Goal: Navigation & Orientation: Find specific page/section

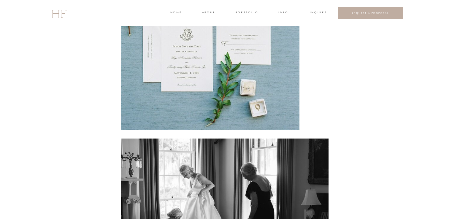
scroll to position [1633, 0]
click at [205, 12] on h3 "about" at bounding box center [208, 12] width 12 height 5
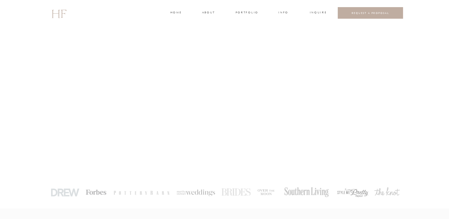
click at [243, 12] on h3 "portfolio" at bounding box center [247, 12] width 22 height 5
click at [243, 24] on h3 "WEDDINGS" at bounding box center [247, 26] width 21 height 5
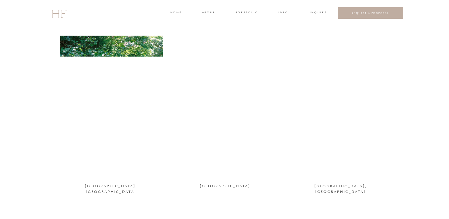
scroll to position [594, 0]
